Goal: Task Accomplishment & Management: Use online tool/utility

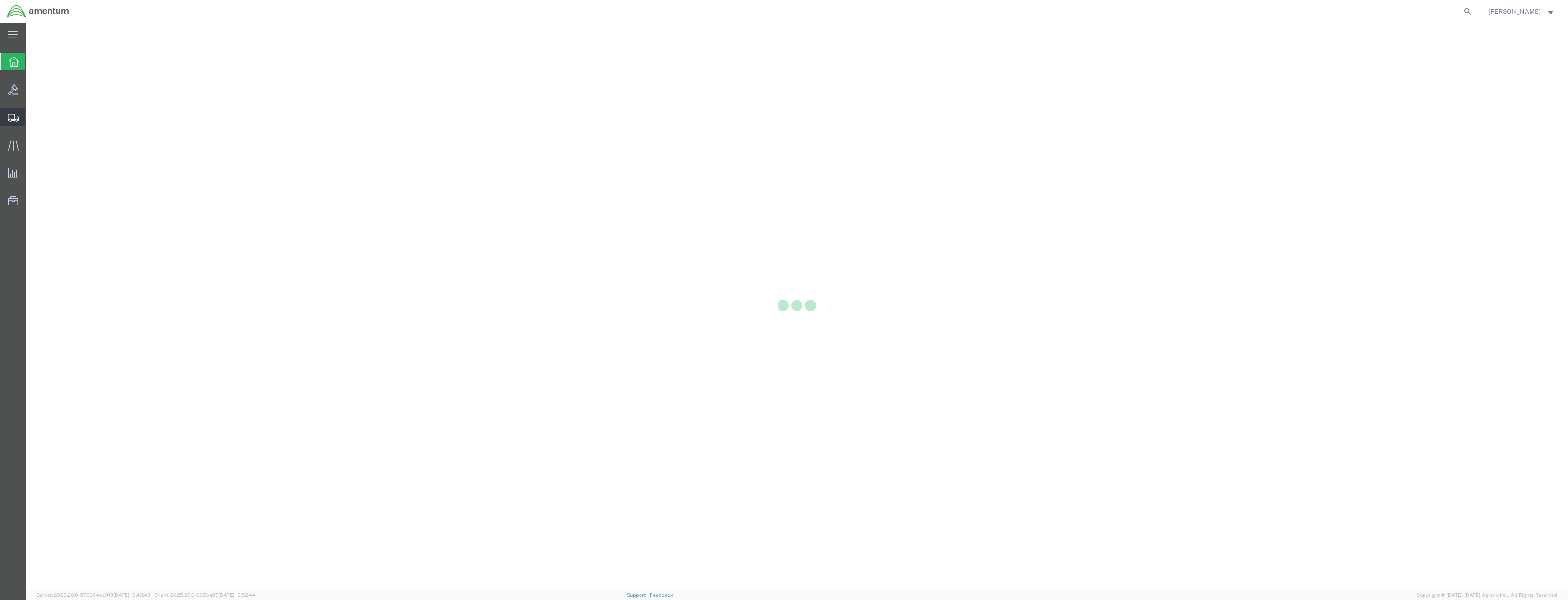
click at [10, 121] on icon at bounding box center [13, 118] width 11 height 8
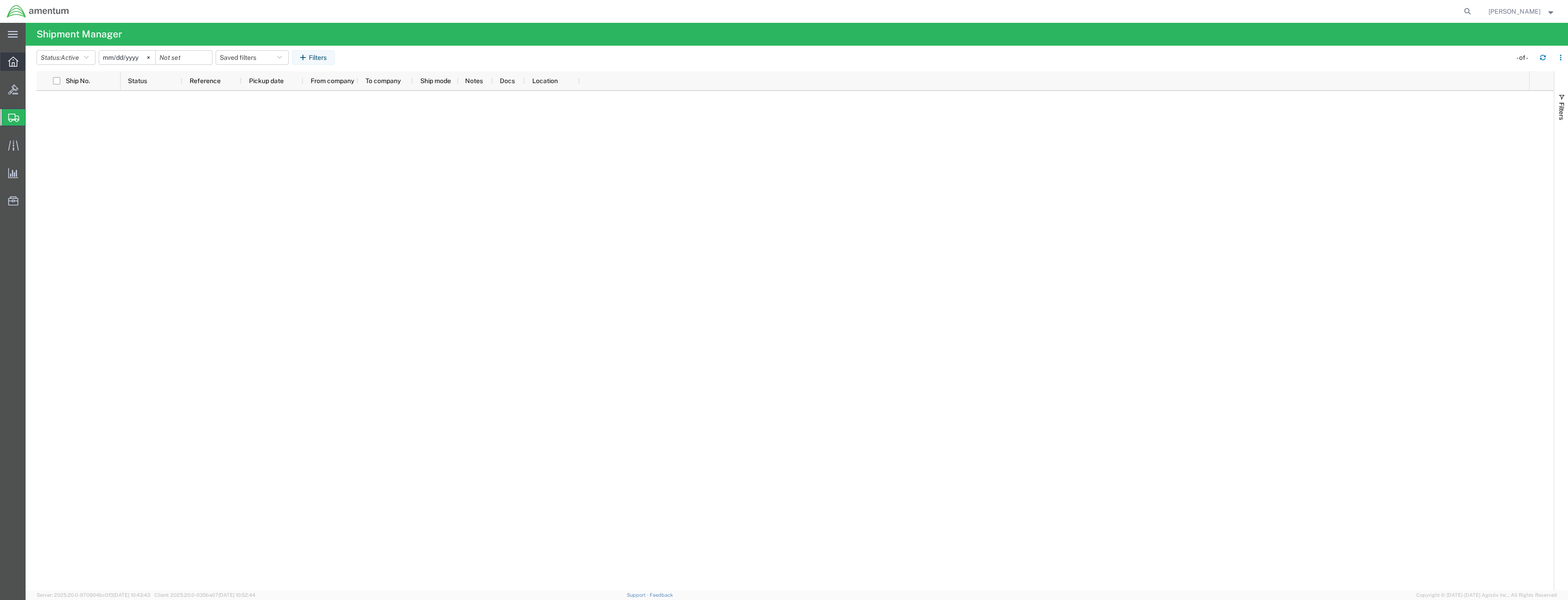
click at [10, 61] on icon at bounding box center [13, 61] width 10 height 10
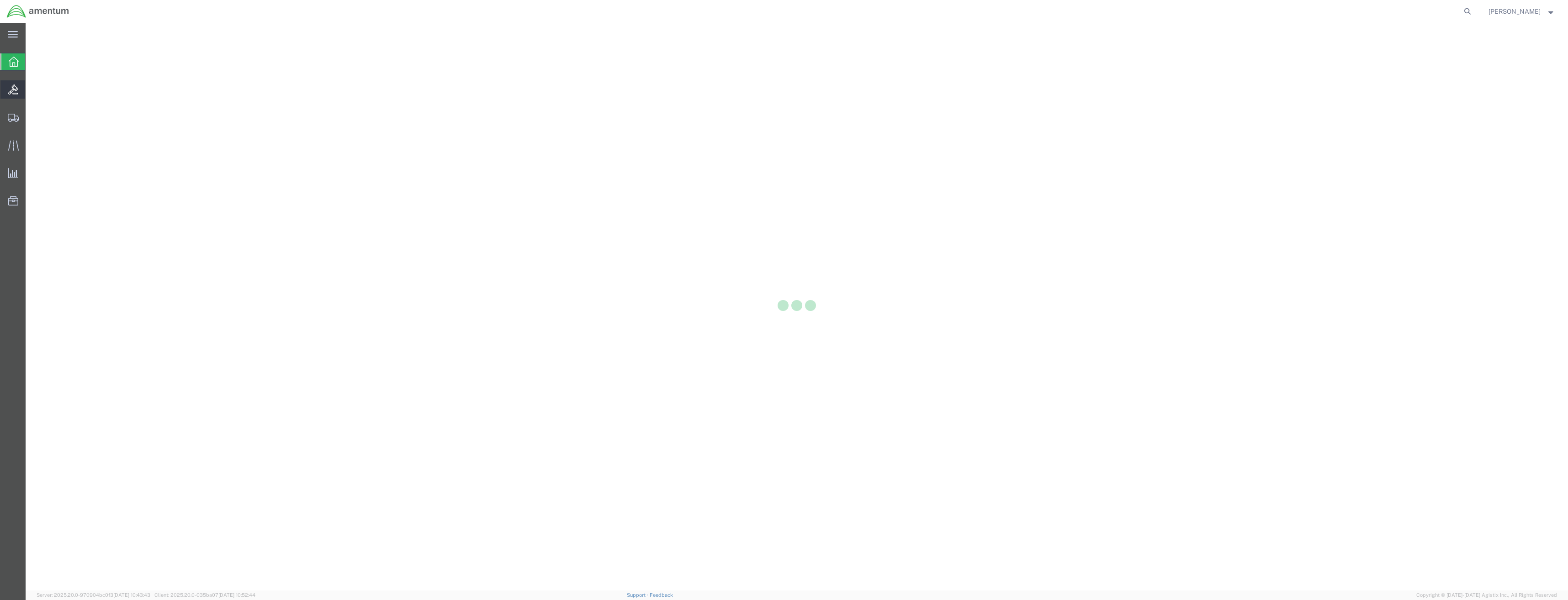
click at [10, 93] on icon at bounding box center [13, 90] width 10 height 10
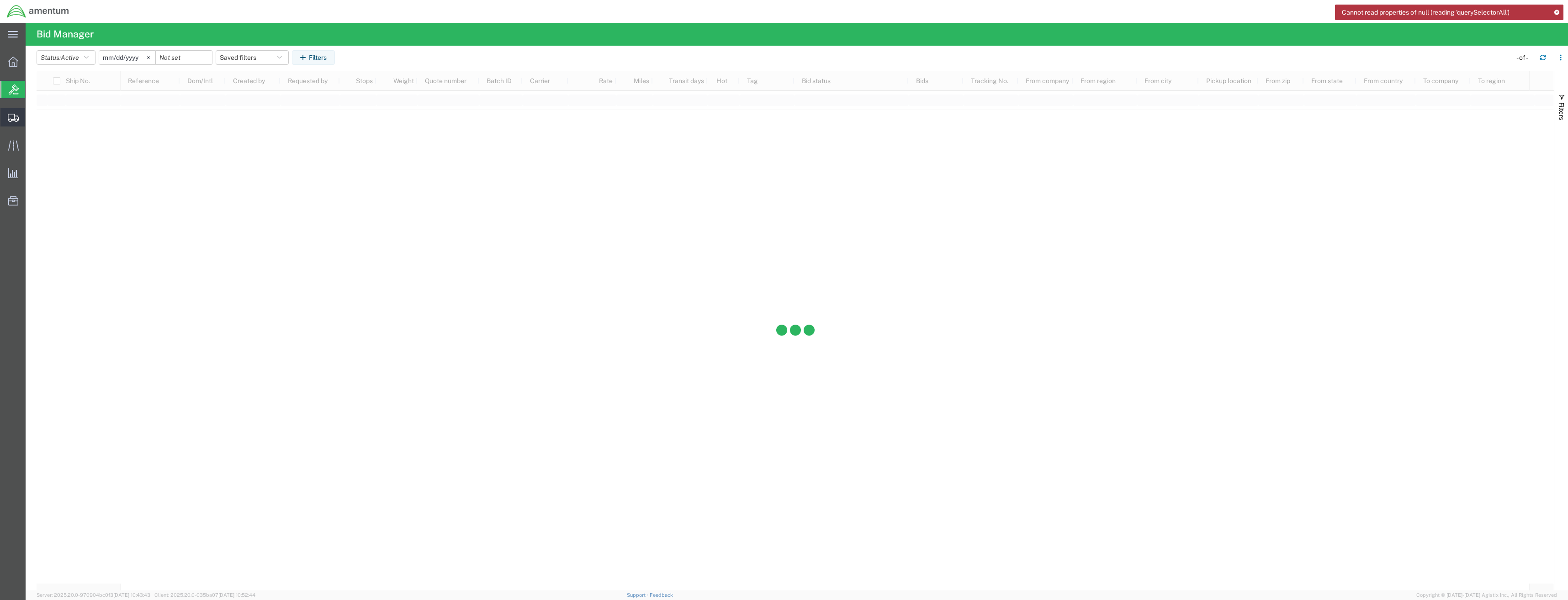
click at [13, 115] on icon at bounding box center [13, 118] width 11 height 8
click at [216, 304] on div at bounding box center [825, 341] width 1409 height 500
click at [16, 87] on icon at bounding box center [13, 90] width 10 height 10
click at [12, 126] on div at bounding box center [13, 117] width 25 height 16
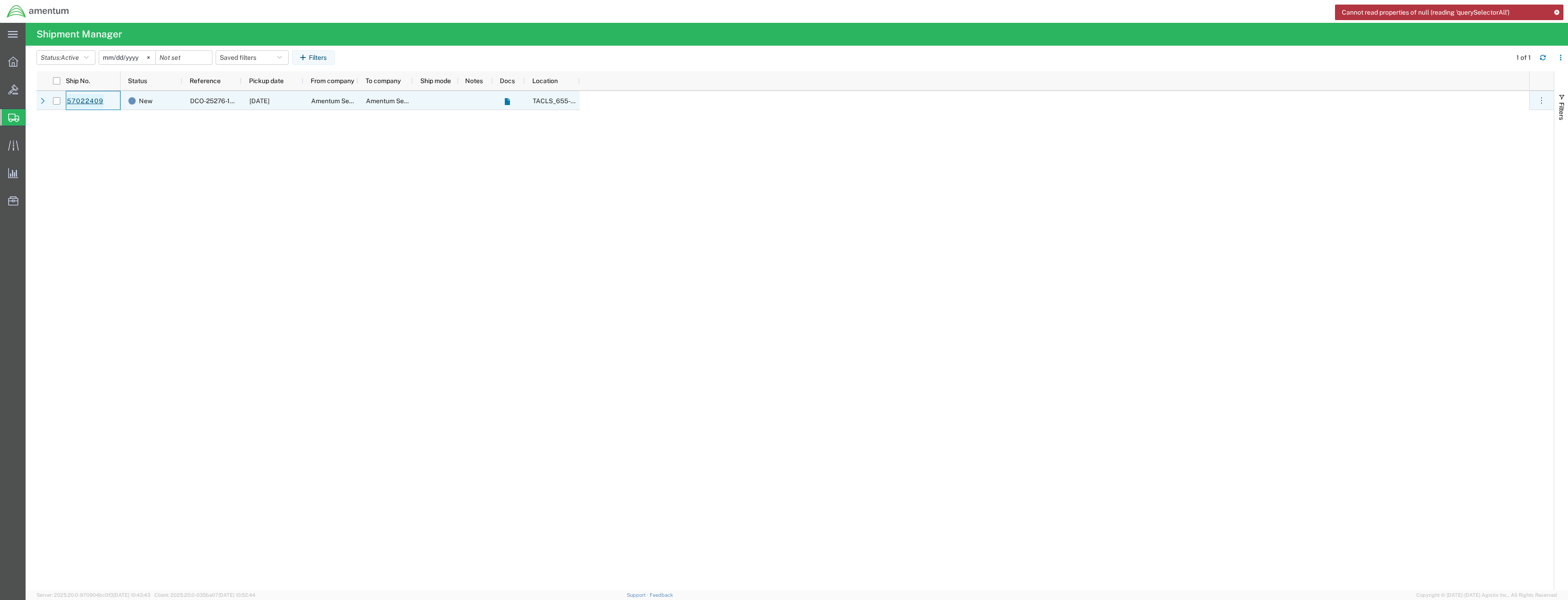
click at [79, 96] on link "57022409" at bounding box center [85, 101] width 37 height 15
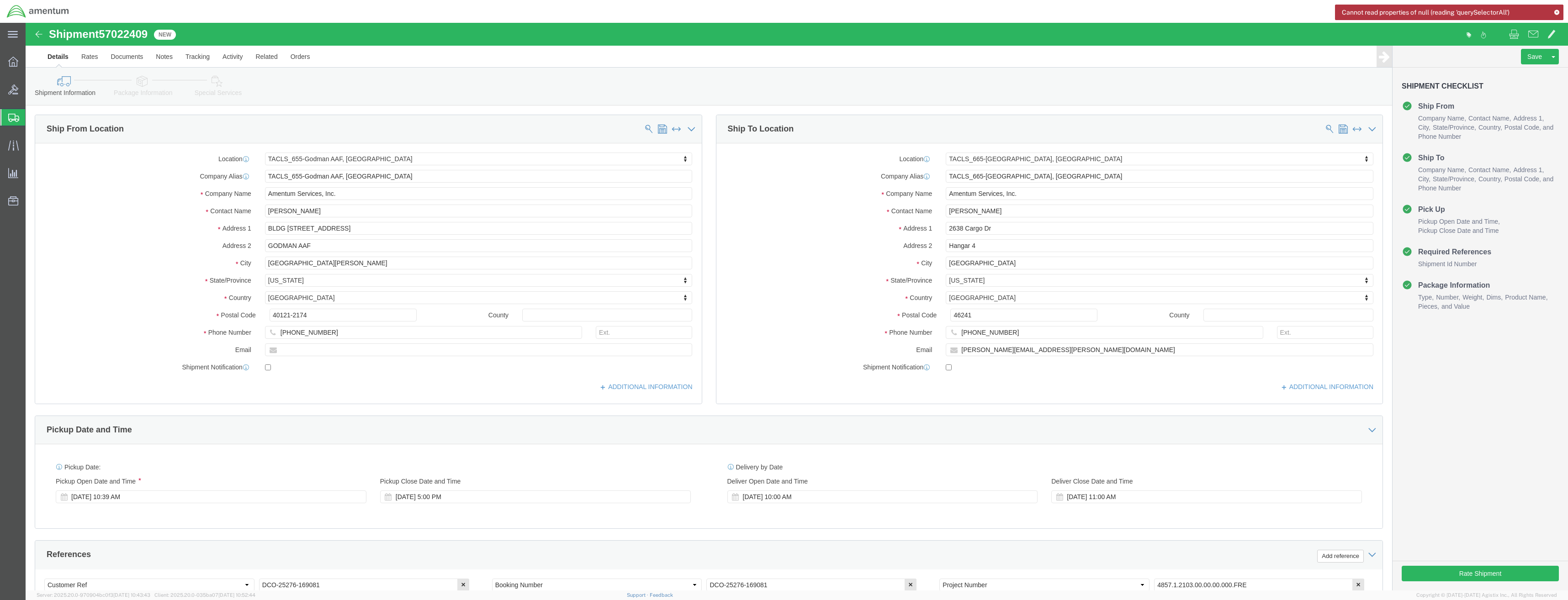
select select "42727"
select select "42732"
click button "Rate Shipment"
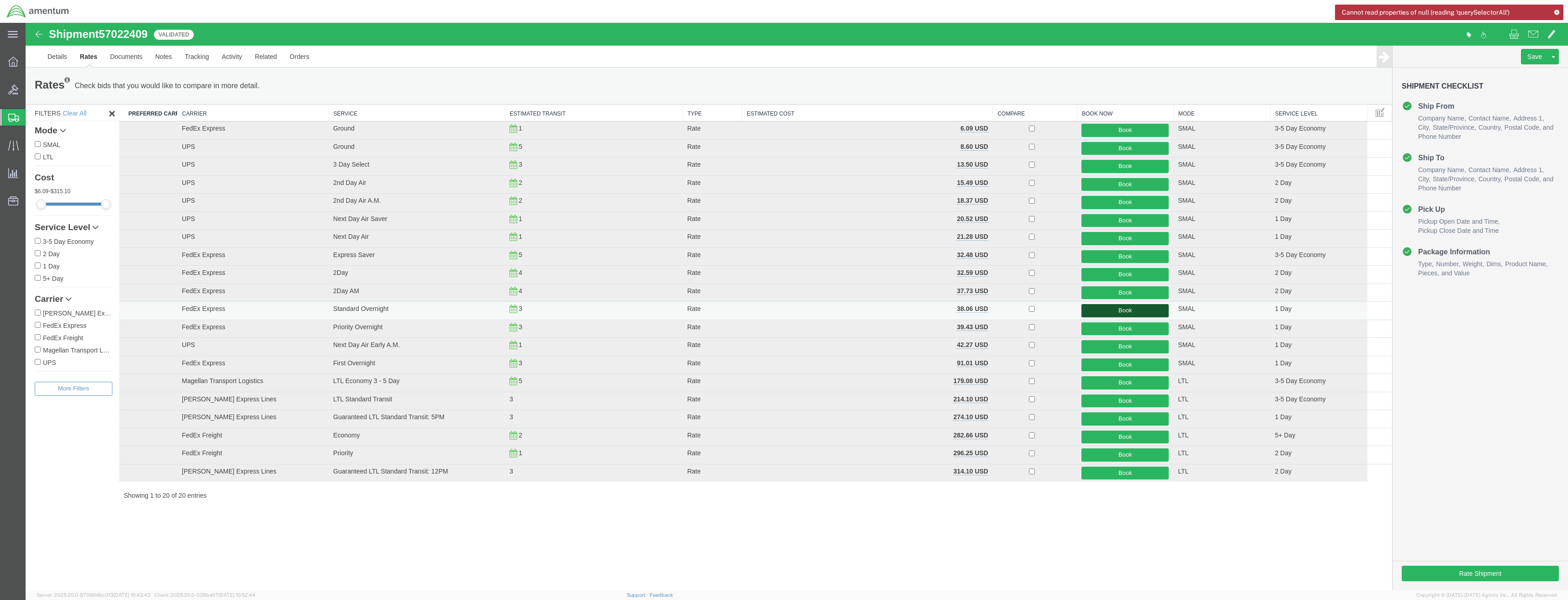
click at [1152, 311] on button "Book" at bounding box center [1125, 310] width 87 height 13
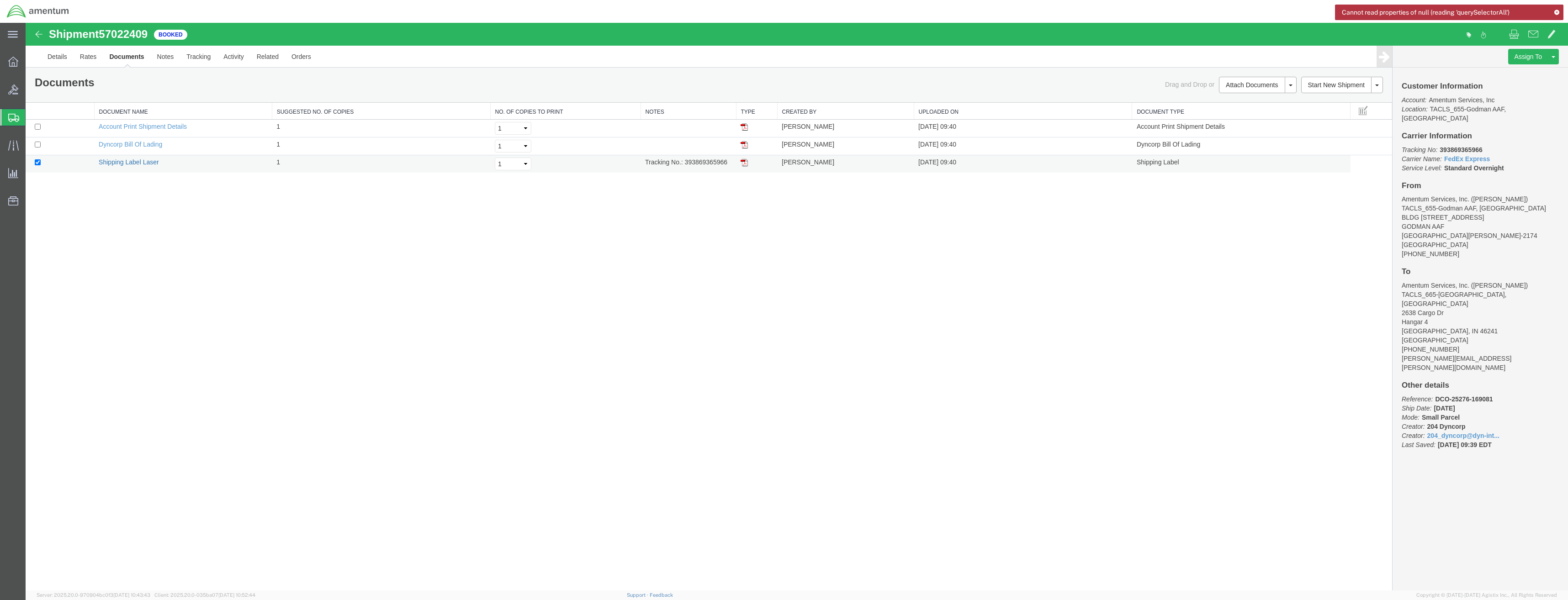
drag, startPoint x: 136, startPoint y: 164, endPoint x: 295, endPoint y: 24, distance: 211.9
click at [136, 164] on link "Shipping Label Laser" at bounding box center [129, 162] width 60 height 7
drag, startPoint x: 684, startPoint y: 160, endPoint x: 731, endPoint y: 169, distance: 47.9
click at [734, 170] on td "Tracking No.: 393869365966" at bounding box center [688, 164] width 95 height 18
drag, startPoint x: 731, startPoint y: 169, endPoint x: 706, endPoint y: 159, distance: 26.9
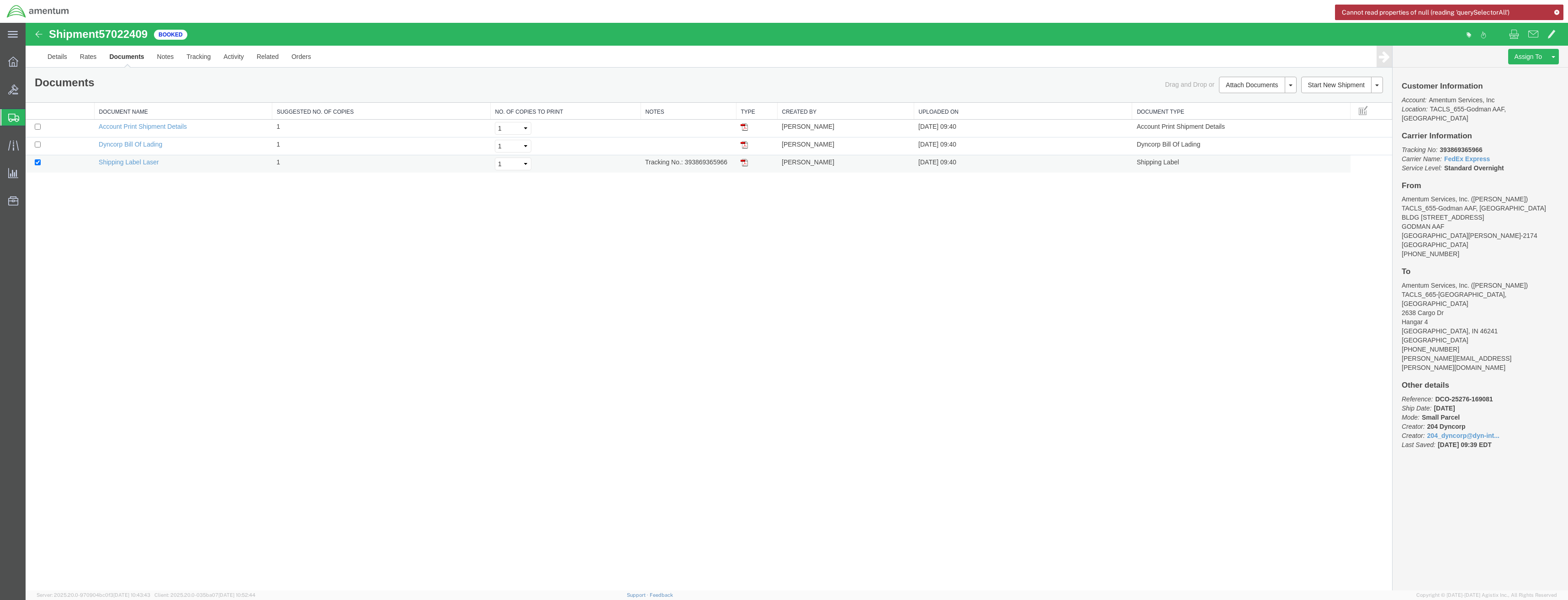
copy td "393869365966"
drag, startPoint x: 16, startPoint y: 113, endPoint x: 107, endPoint y: 124, distance: 91.7
click at [16, 114] on icon at bounding box center [14, 118] width 11 height 8
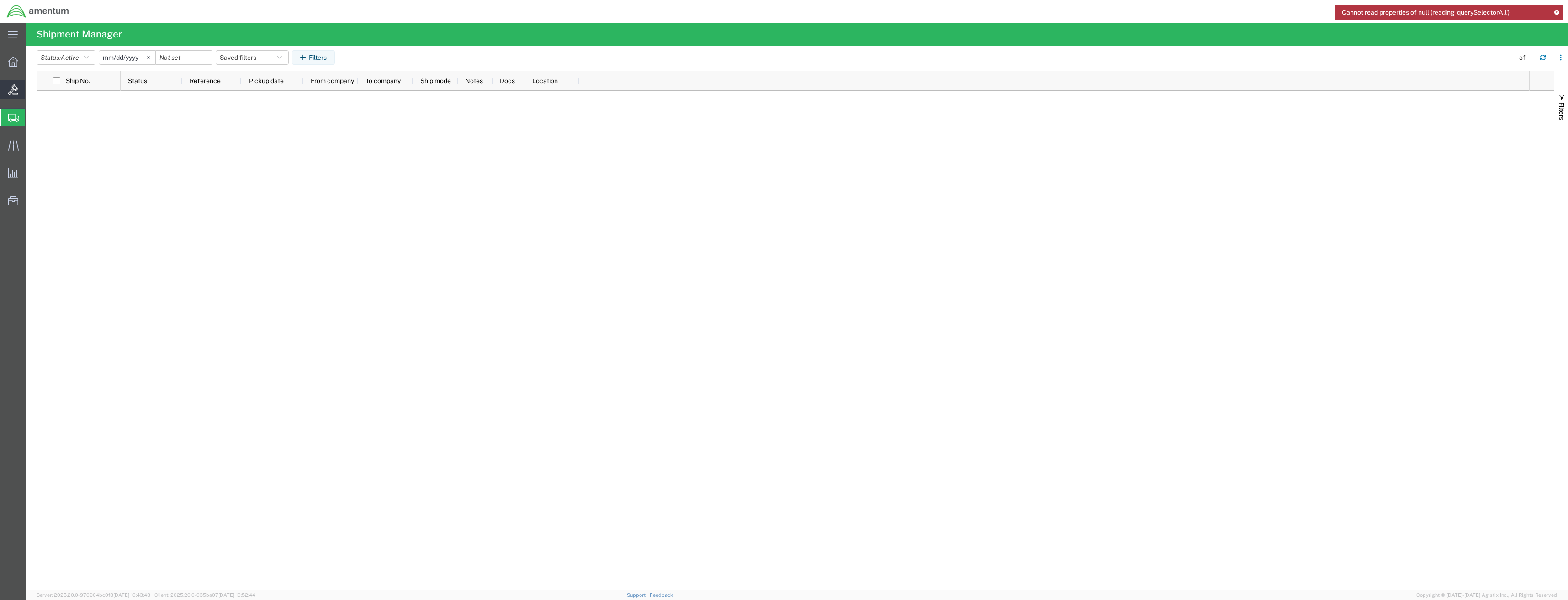
drag, startPoint x: 14, startPoint y: 66, endPoint x: 18, endPoint y: 81, distance: 15.5
click at [14, 66] on icon at bounding box center [13, 61] width 10 height 10
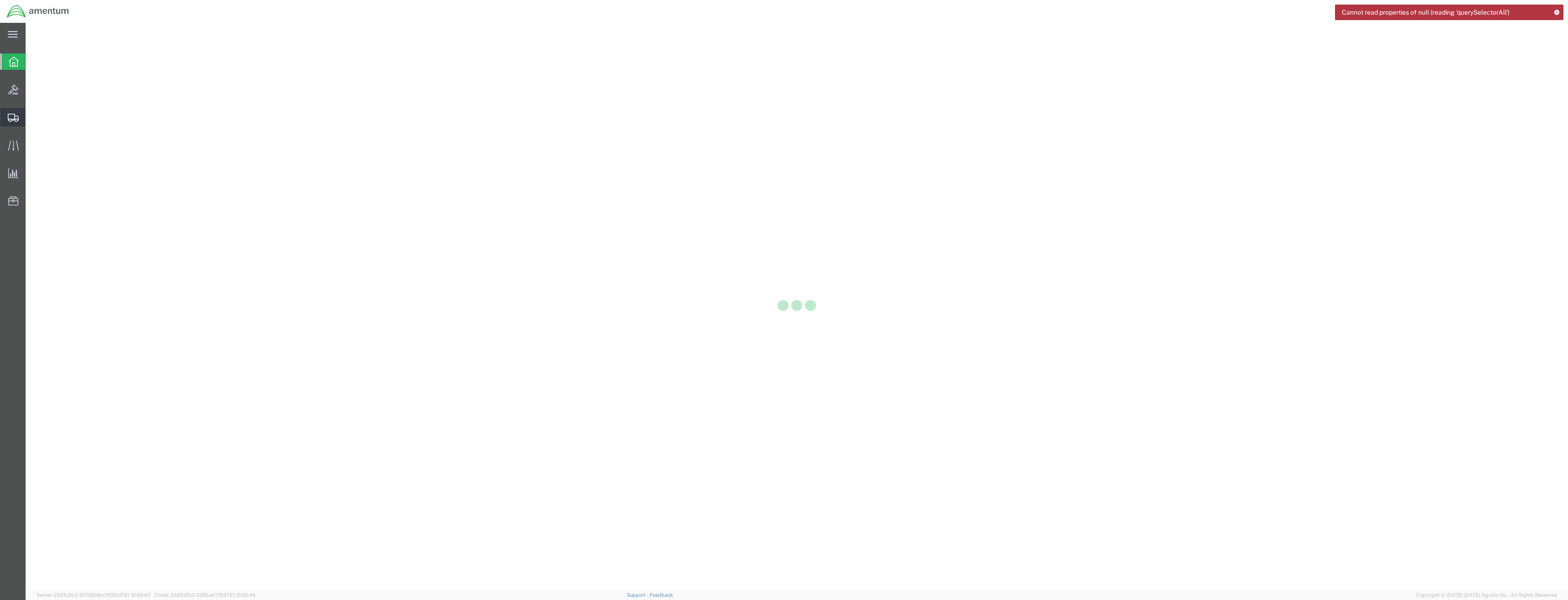
click at [16, 117] on icon at bounding box center [13, 118] width 11 height 8
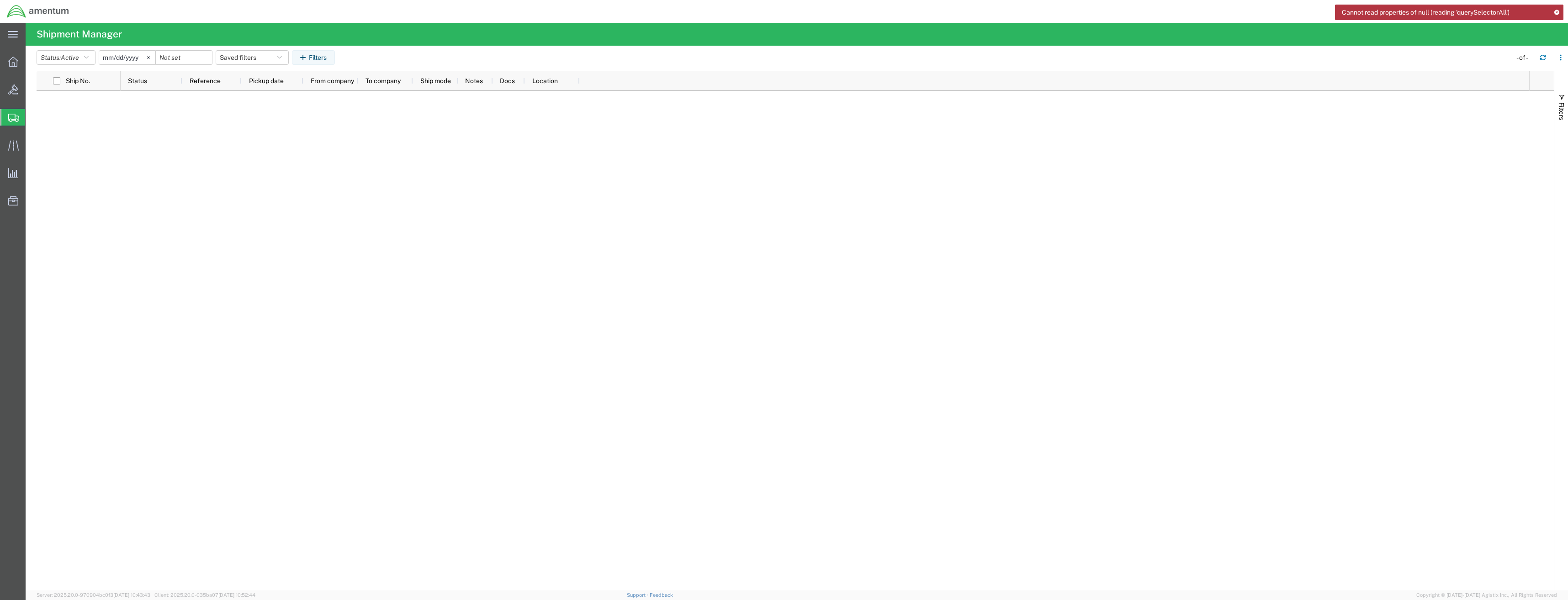
click at [15, 121] on icon at bounding box center [14, 118] width 11 height 8
click at [15, 63] on icon at bounding box center [13, 61] width 10 height 10
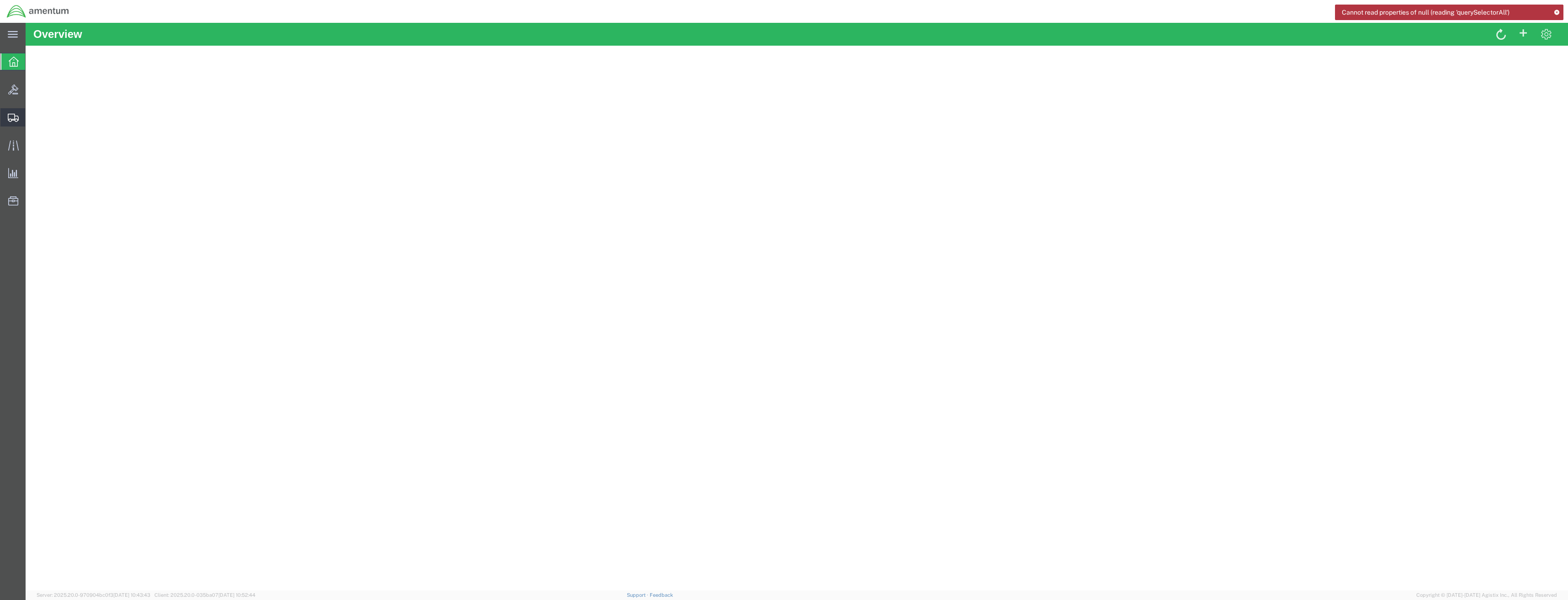
click at [21, 122] on div at bounding box center [13, 117] width 25 height 18
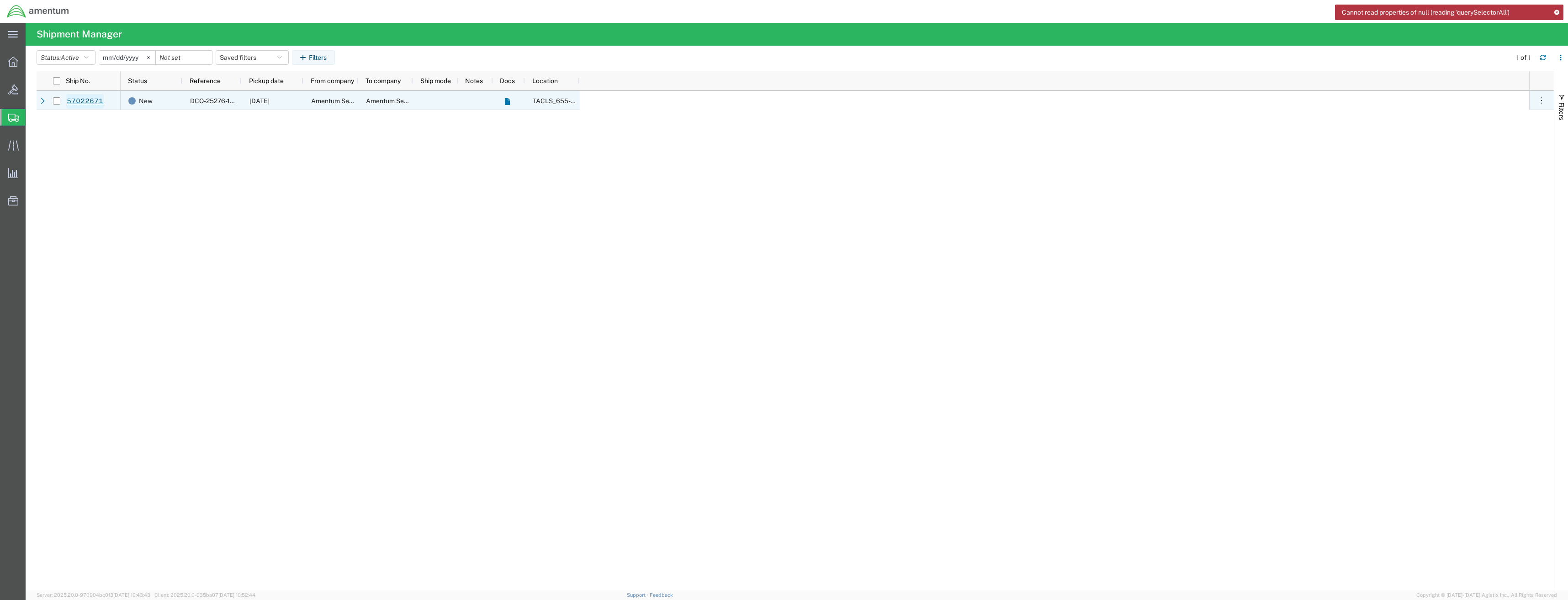
click at [85, 100] on link "57022671" at bounding box center [85, 101] width 37 height 15
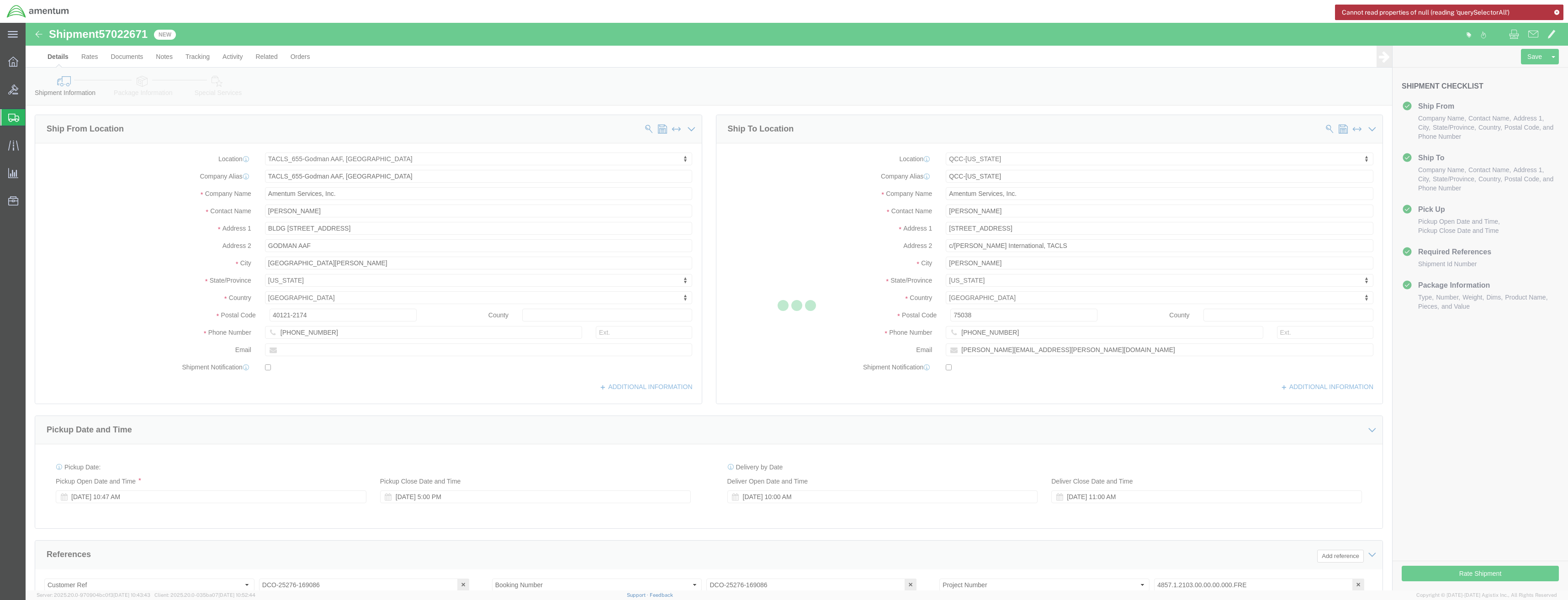
select select "42727"
select select "42668"
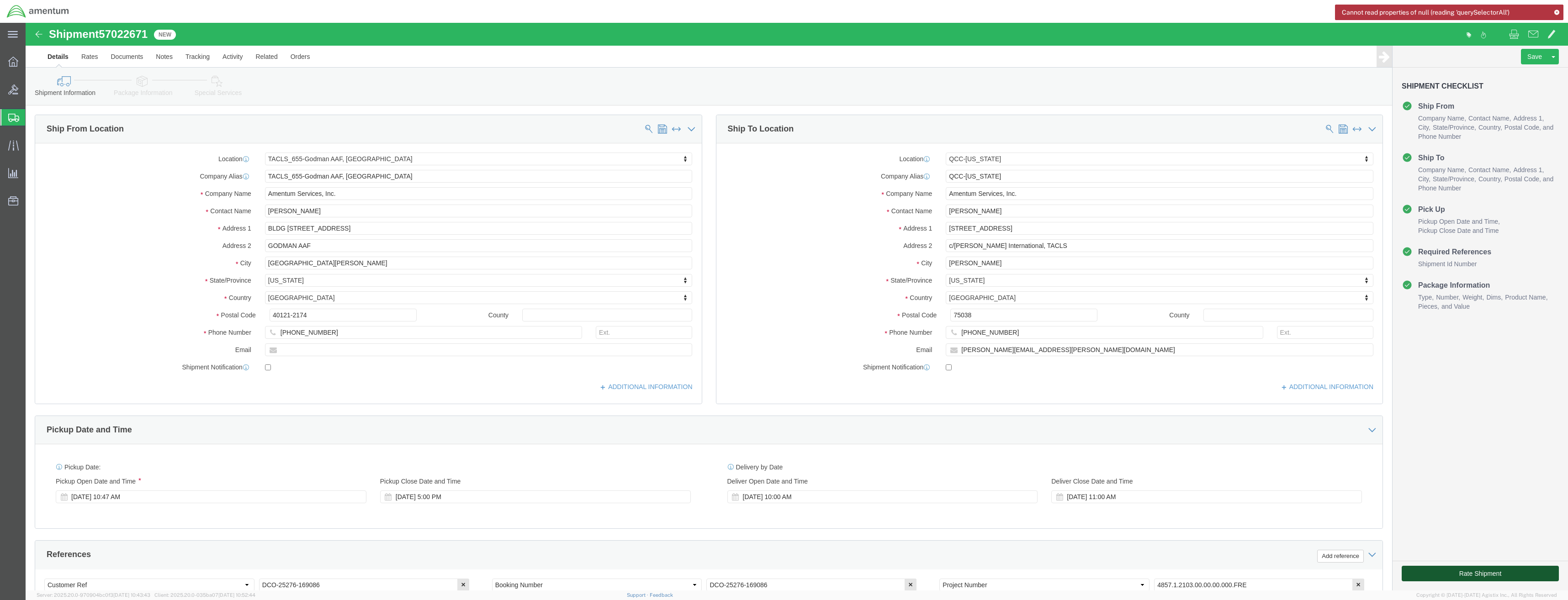
click button "Rate Shipment"
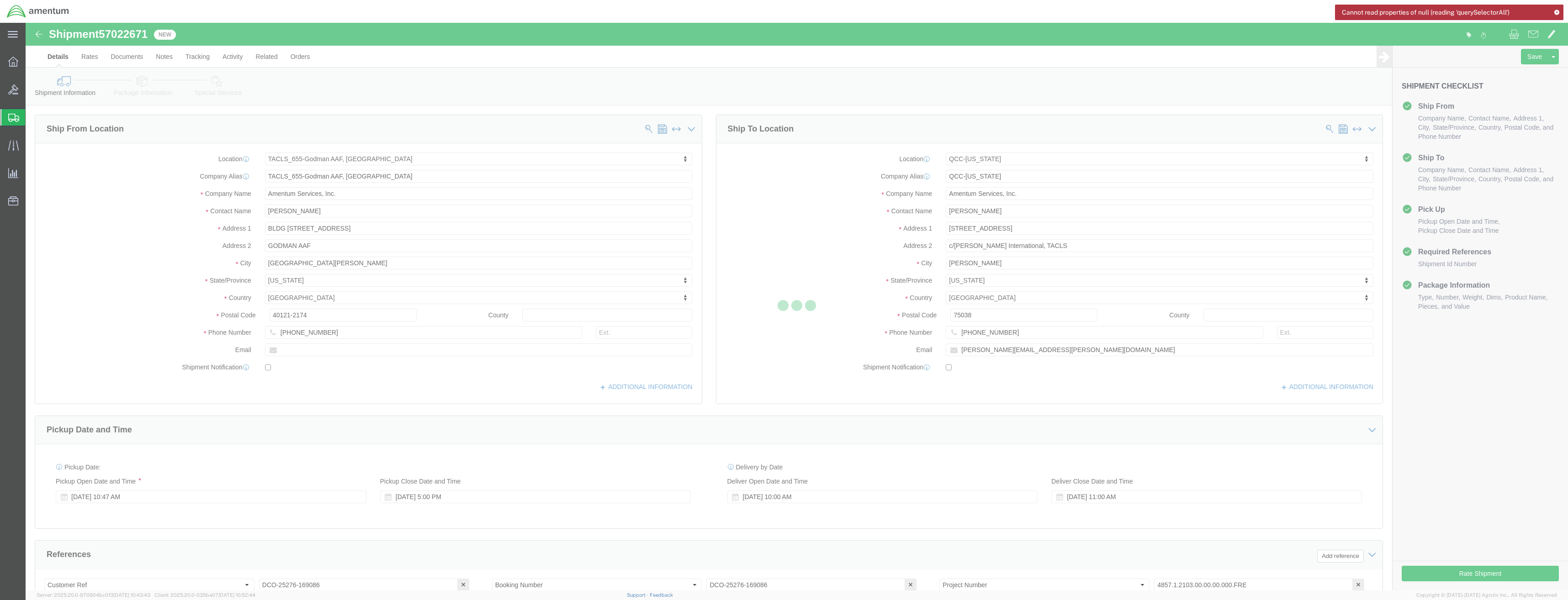
click at [1557, 12] on icon at bounding box center [1557, 12] width 6 height 5
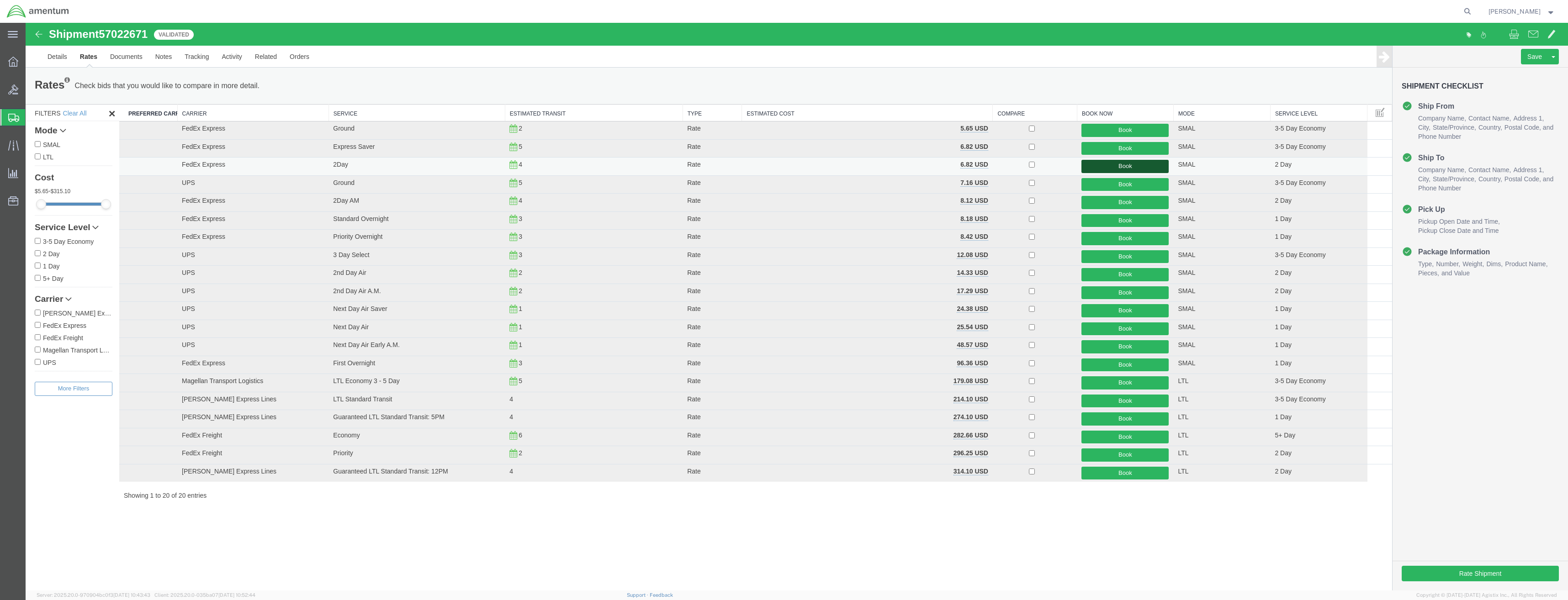
click at [1095, 165] on button "Book" at bounding box center [1125, 166] width 87 height 13
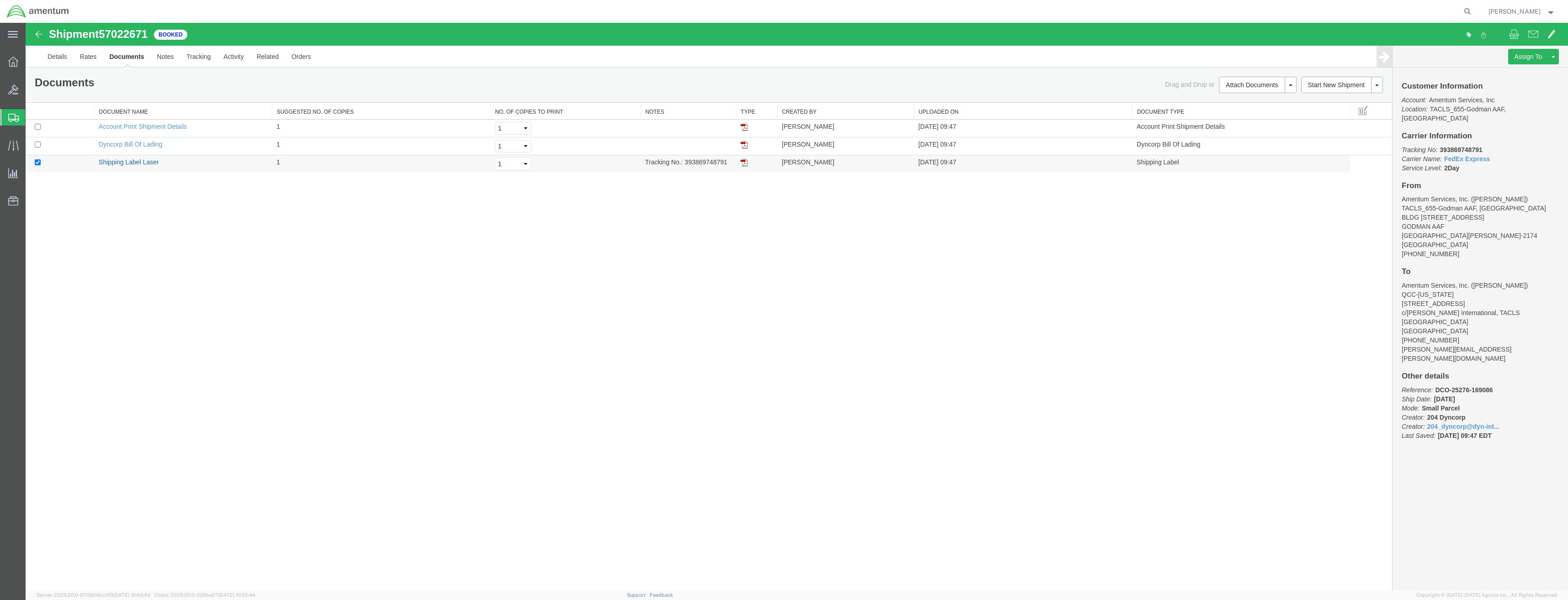
drag, startPoint x: 146, startPoint y: 164, endPoint x: 159, endPoint y: 167, distance: 13.3
click at [146, 164] on link "Shipping Label Laser" at bounding box center [129, 162] width 60 height 7
drag, startPoint x: 10, startPoint y: 96, endPoint x: 10, endPoint y: 109, distance: 13.0
click at [10, 96] on div at bounding box center [13, 90] width 25 height 18
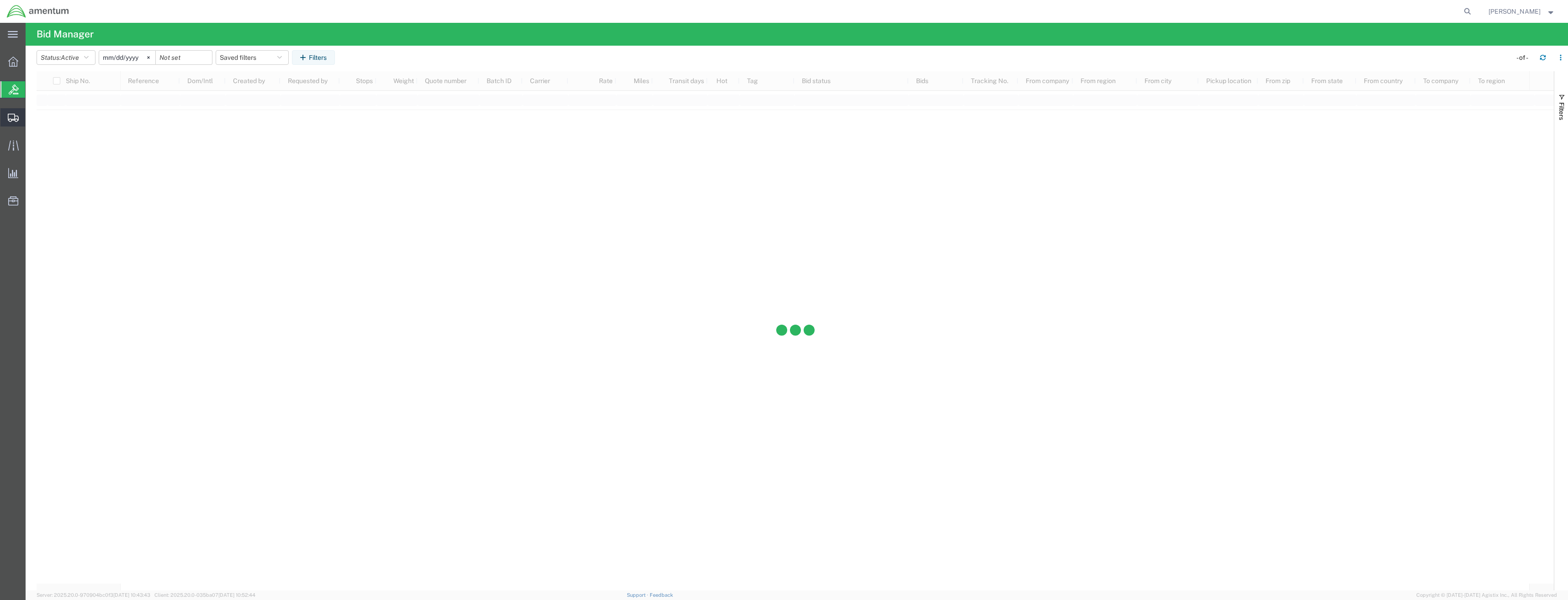
click at [11, 112] on div at bounding box center [13, 117] width 25 height 18
